Goal: Task Accomplishment & Management: Manage account settings

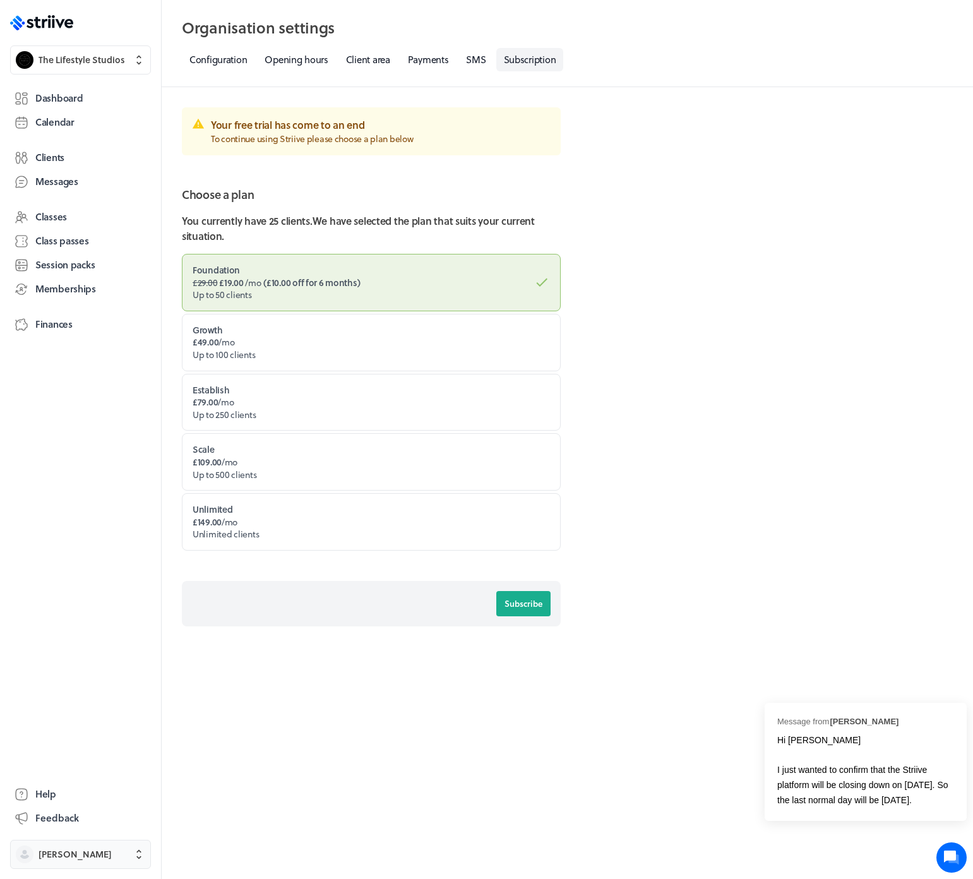
click at [73, 857] on span "[PERSON_NAME]" at bounding box center [75, 854] width 73 height 13
click at [53, 111] on div "[PERSON_NAME] [EMAIL_ADDRESS][DOMAIN_NAME] Holidays Settings Sign out" at bounding box center [486, 439] width 973 height 879
click at [59, 101] on span "Dashboard" at bounding box center [58, 98] width 47 height 13
click at [59, 851] on span "[PERSON_NAME]" at bounding box center [75, 854] width 73 height 13
click at [74, 836] on button "Sign out" at bounding box center [80, 845] width 131 height 20
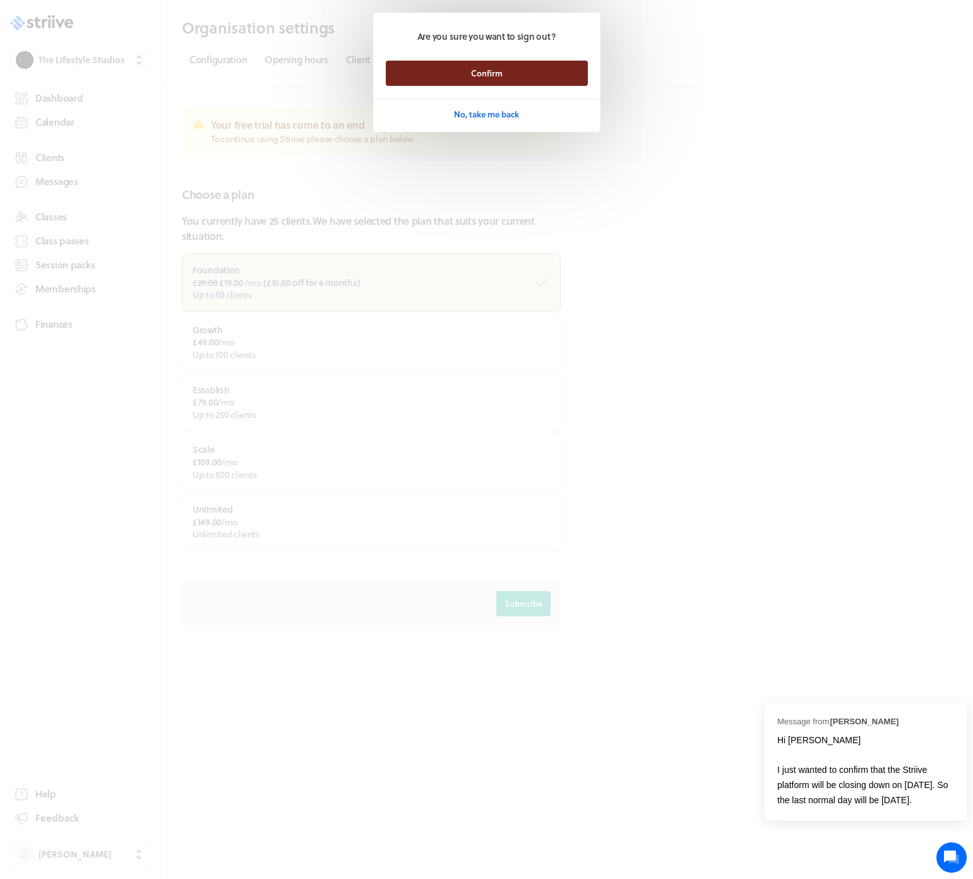
click at [416, 64] on button "Confirm" at bounding box center [487, 73] width 202 height 25
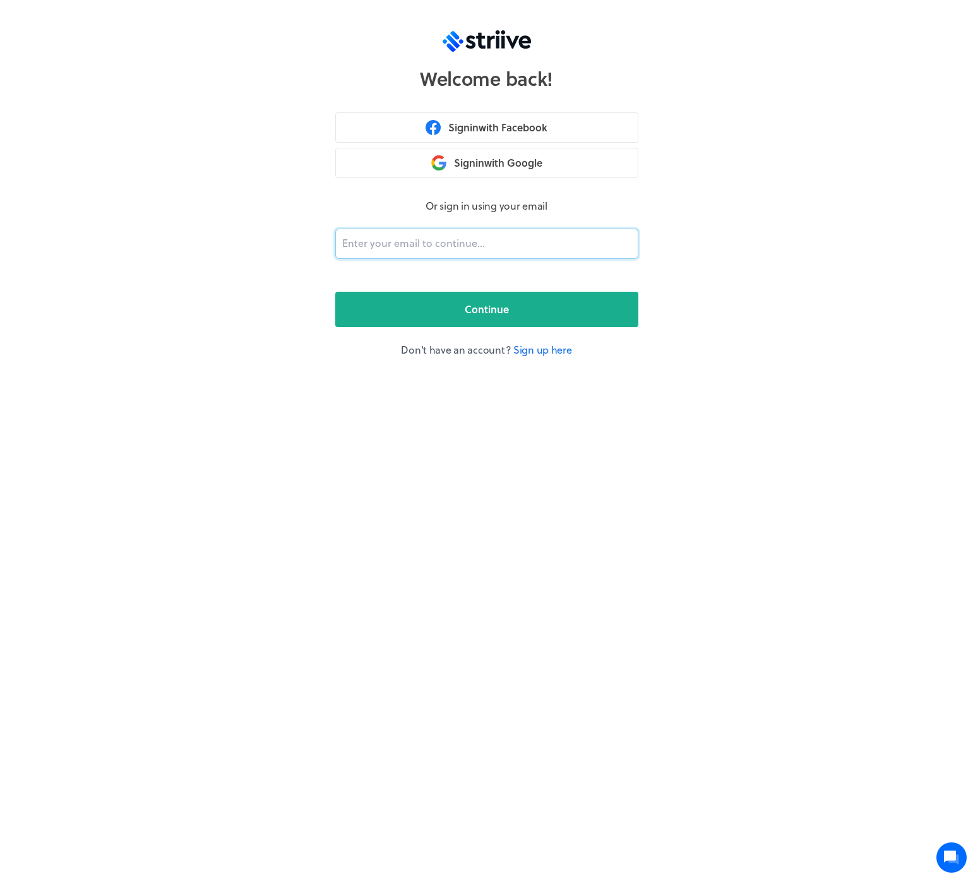
click at [460, 237] on input "email" at bounding box center [486, 244] width 303 height 30
type input "adam@striive.co"
